Goal: Check status: Check status

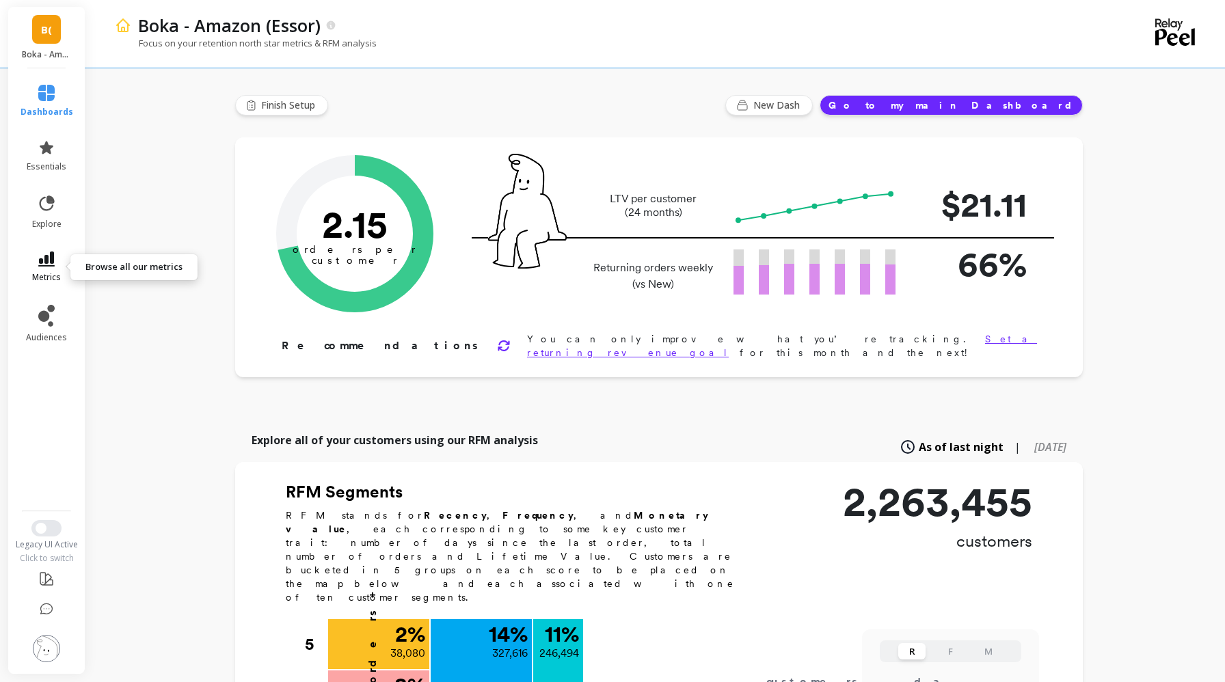
click at [50, 258] on icon at bounding box center [46, 259] width 16 height 15
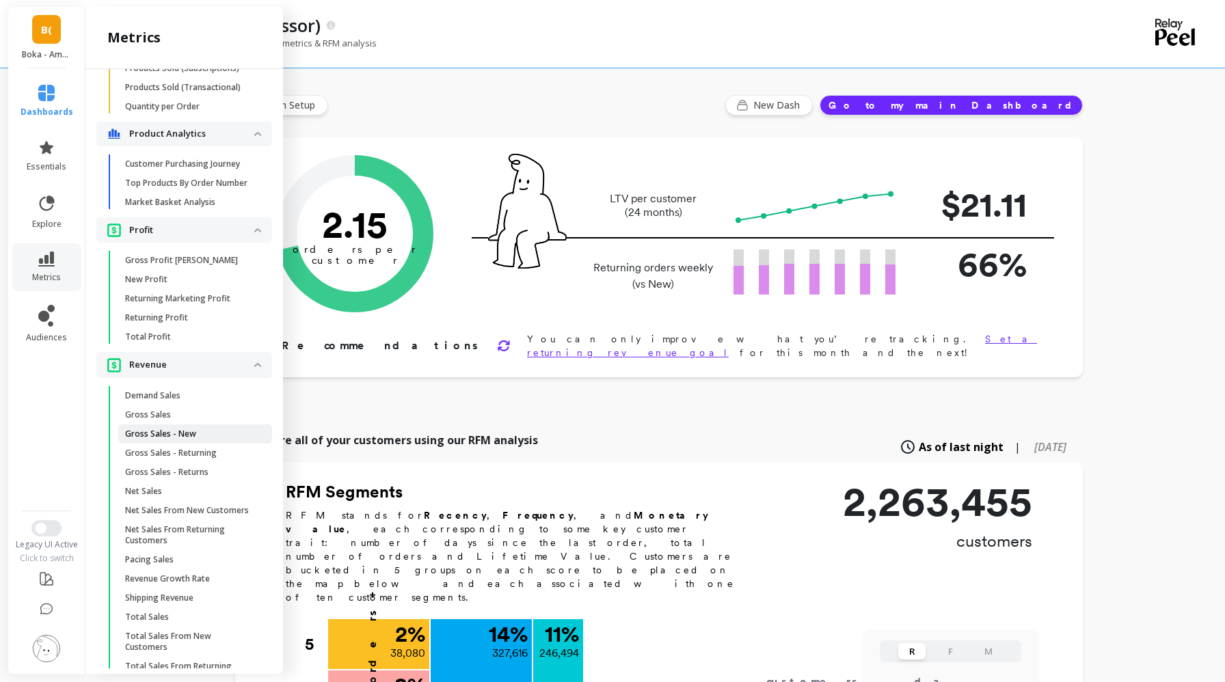
scroll to position [1190, 0]
click at [193, 456] on link "Gross Sales - Returning" at bounding box center [195, 450] width 154 height 19
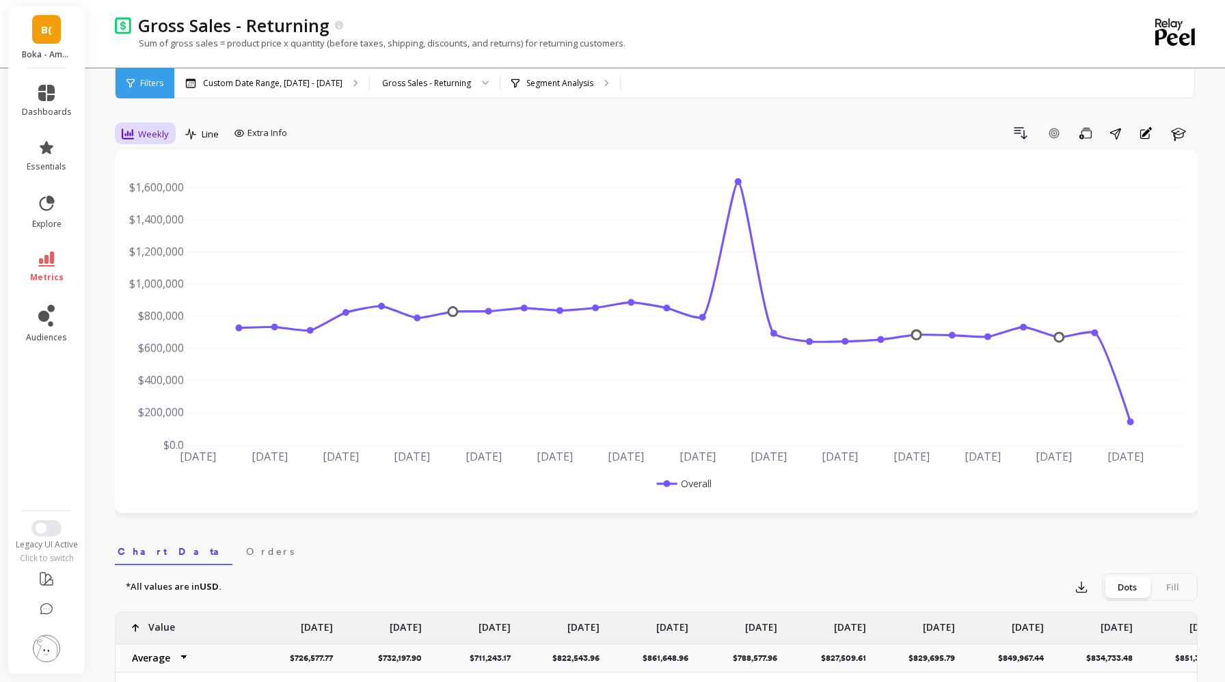
click at [154, 133] on span "Weekly" at bounding box center [153, 134] width 31 height 13
click at [157, 245] on div "Monthly" at bounding box center [165, 242] width 78 height 13
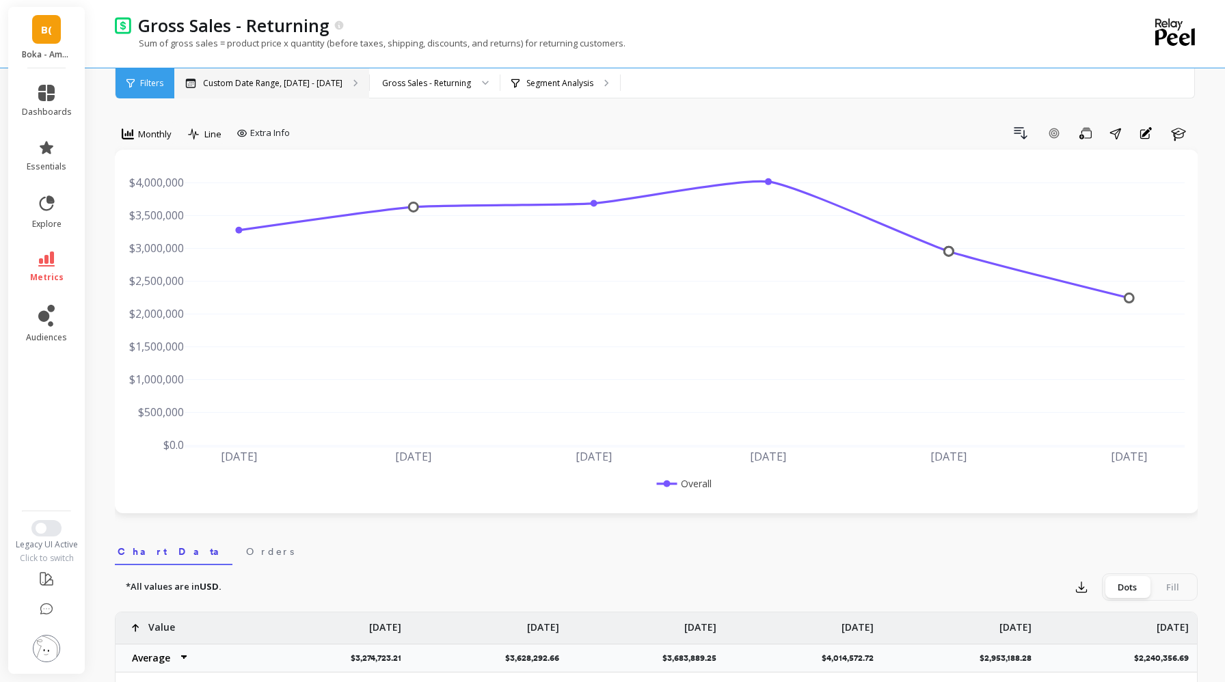
click at [336, 85] on div "Custom Date Range, [DATE] - [DATE]" at bounding box center [271, 83] width 195 height 30
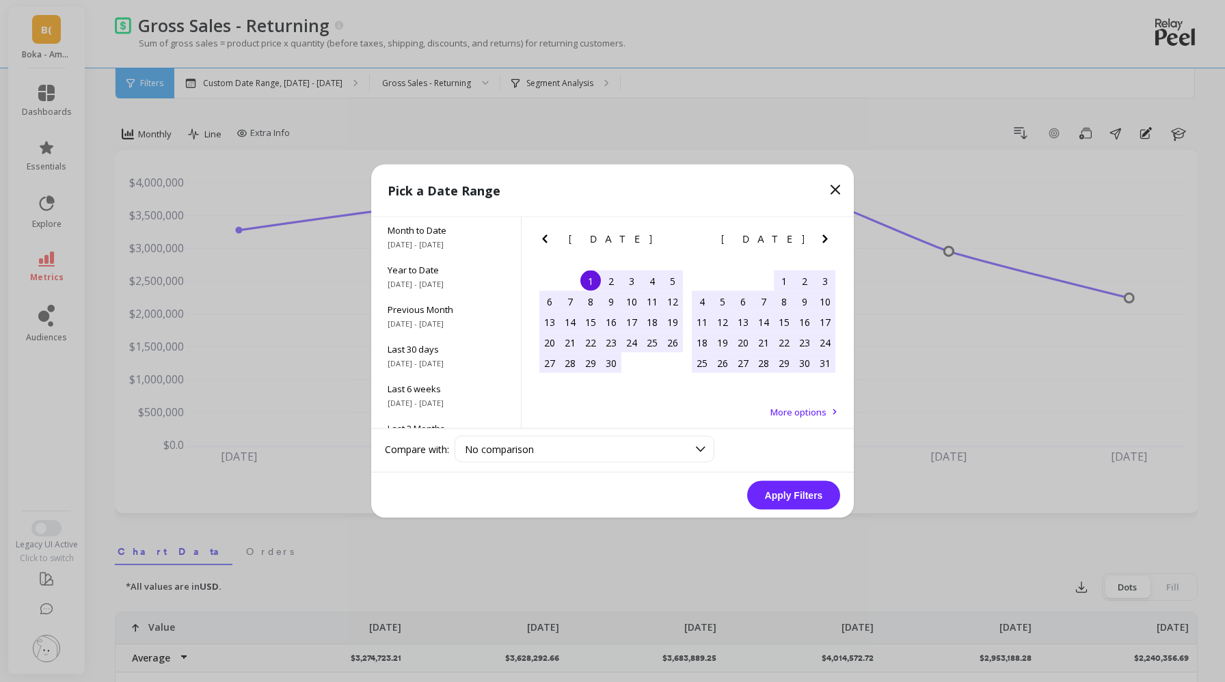
click at [543, 235] on icon "Previous Month" at bounding box center [545, 239] width 16 height 16
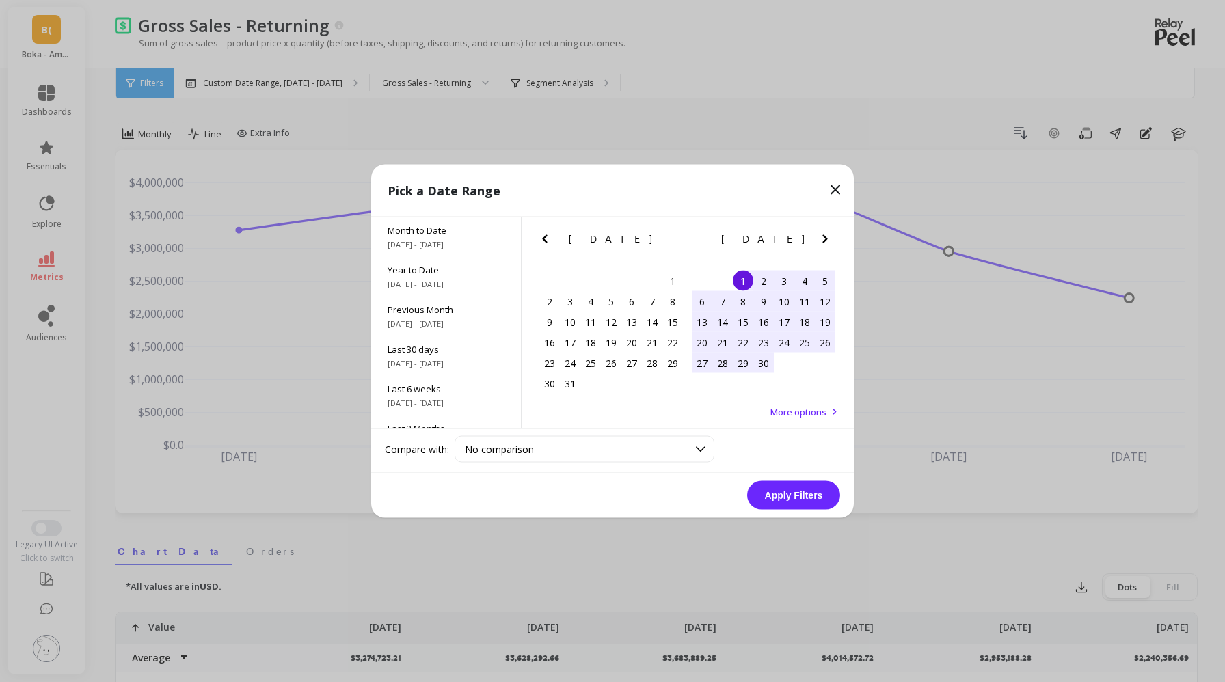
click at [543, 235] on icon "Previous Month" at bounding box center [545, 239] width 16 height 16
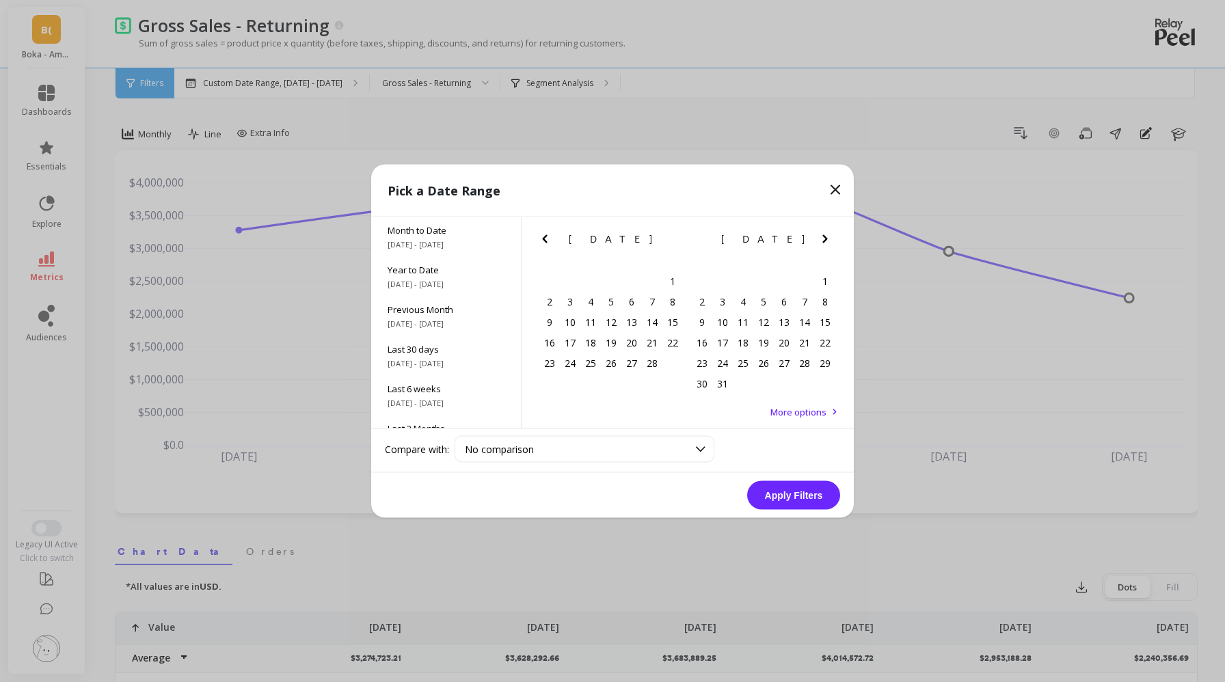
click at [543, 235] on icon "Previous Month" at bounding box center [545, 239] width 16 height 16
click at [610, 282] on div "1" at bounding box center [611, 281] width 21 height 21
click at [826, 238] on icon "Next Month" at bounding box center [824, 239] width 5 height 8
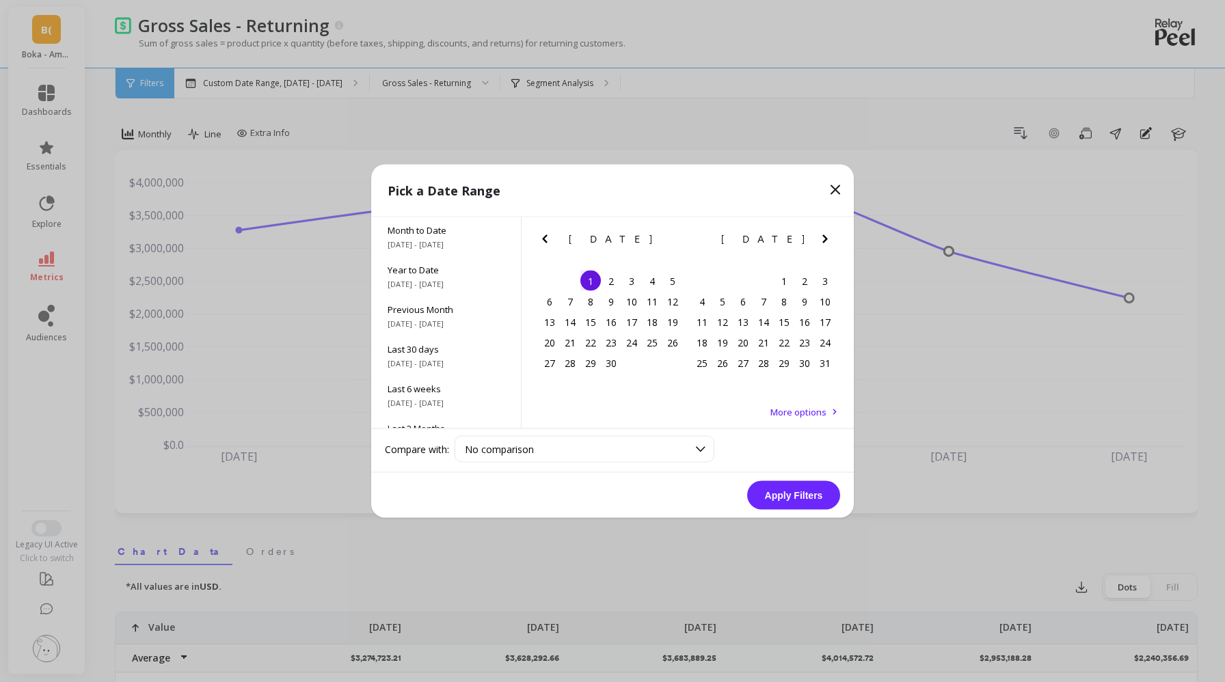
click at [826, 238] on icon "Next Month" at bounding box center [824, 239] width 5 height 8
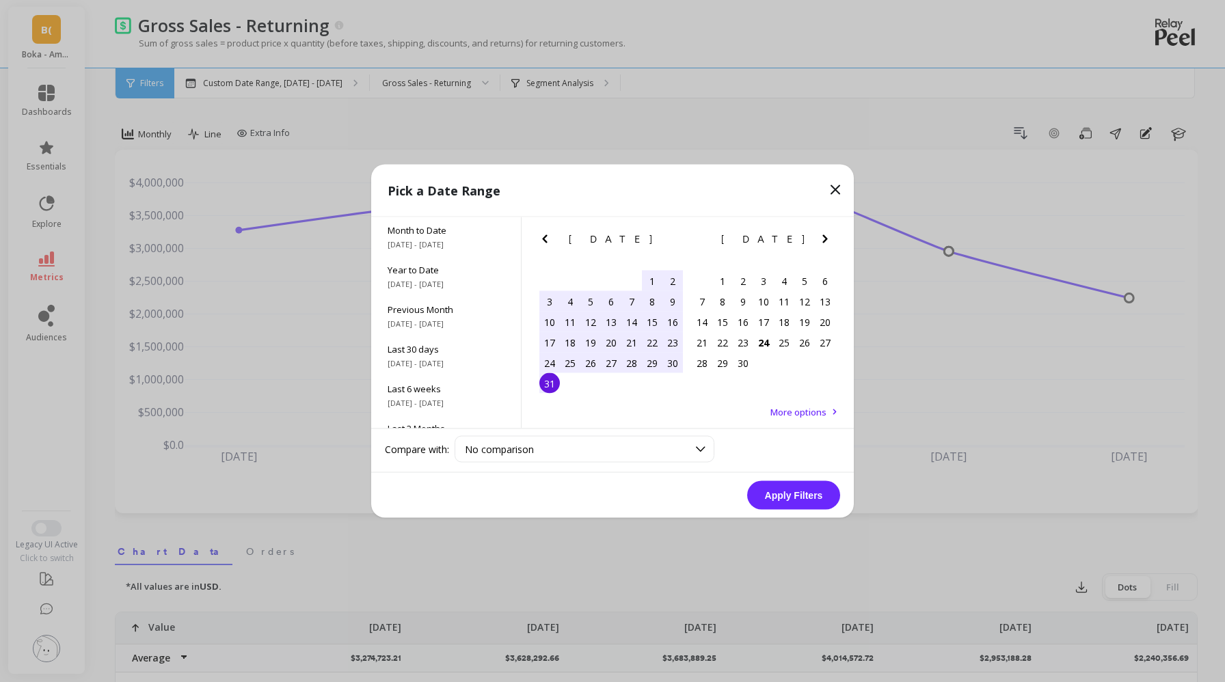
click at [554, 383] on div "31" at bounding box center [549, 383] width 21 height 21
click at [789, 490] on button "Apply Filters" at bounding box center [793, 495] width 93 height 29
